Goal: Task Accomplishment & Management: Manage account settings

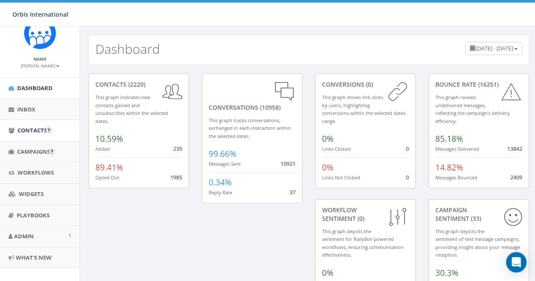
scroll to position [27, 0]
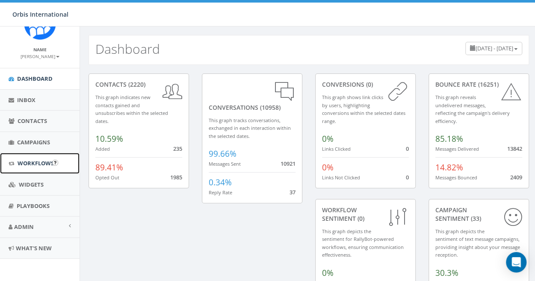
click at [32, 162] on span "Workflows" at bounding box center [36, 164] width 36 height 8
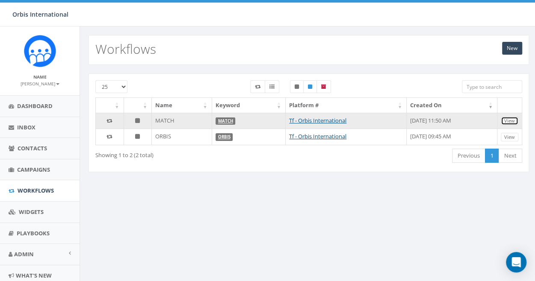
click at [505, 119] on link "View" at bounding box center [510, 121] width 18 height 9
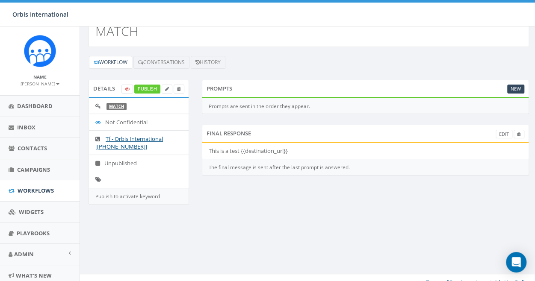
scroll to position [27, 0]
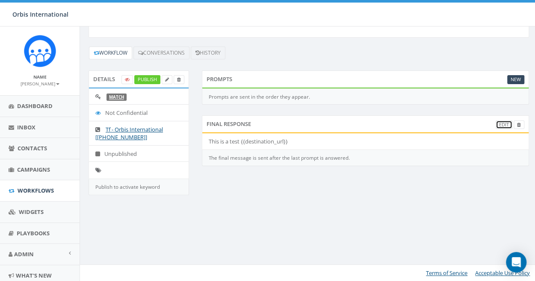
click at [506, 122] on link "Edit" at bounding box center [504, 125] width 17 height 9
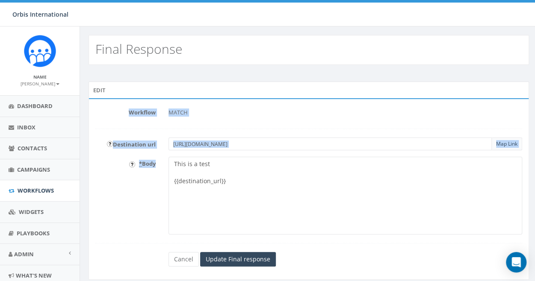
drag, startPoint x: 112, startPoint y: 107, endPoint x: 258, endPoint y: 226, distance: 188.5
click at [258, 226] on form "Workflow MATCH Destination url [URL][DOMAIN_NAME] Map Link * Body This is a tes…" at bounding box center [308, 186] width 427 height 161
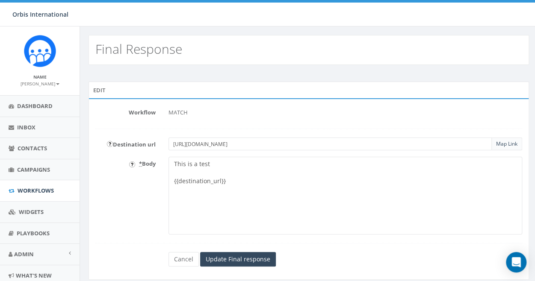
click at [111, 207] on div "* Body This is a test {{destination_url}}" at bounding box center [309, 196] width 440 height 78
